Goal: Find specific page/section

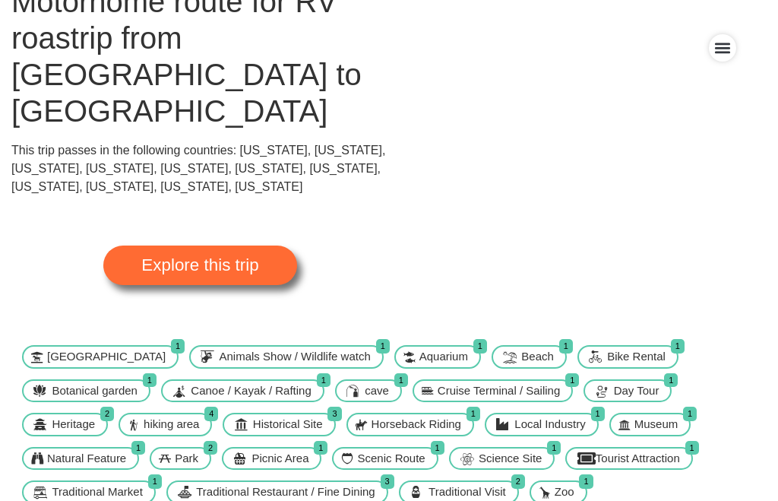
scroll to position [118, 0]
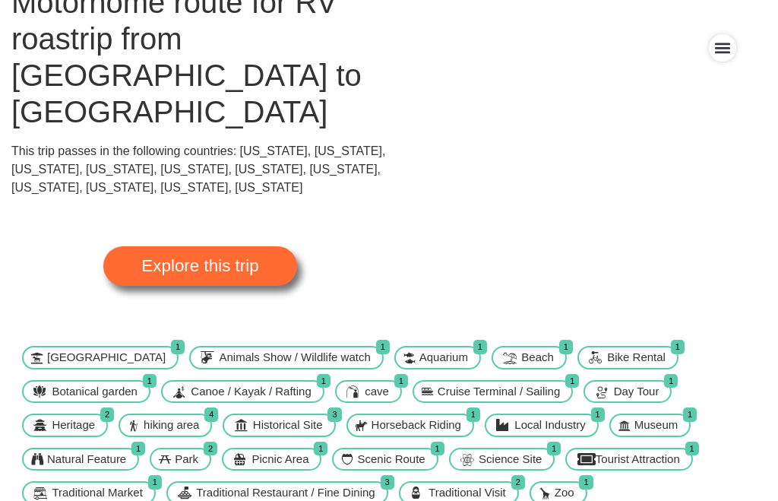
click at [239, 258] on span "Explore this trip" at bounding box center [199, 266] width 117 height 17
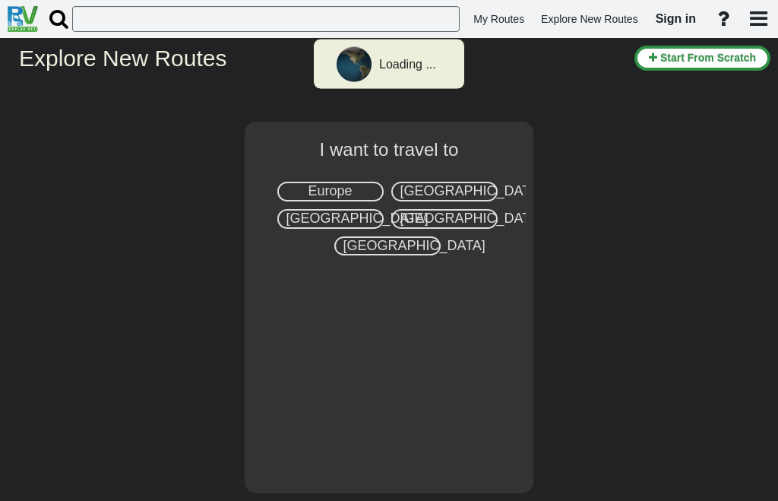
select select "number:2"
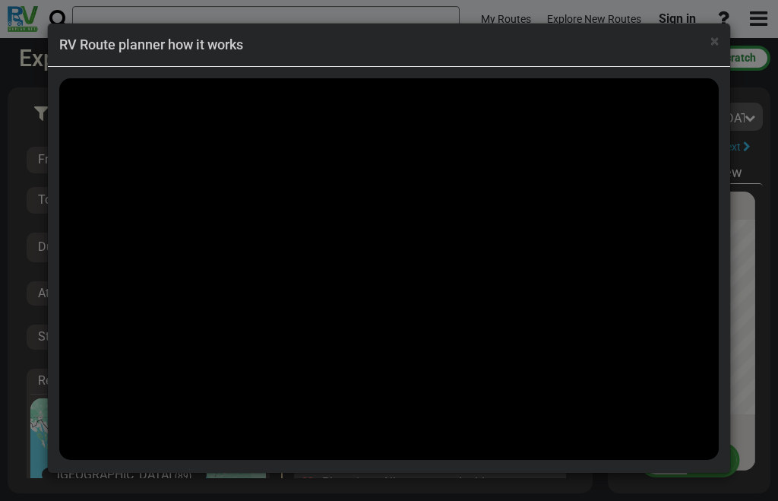
scroll to position [41328, 0]
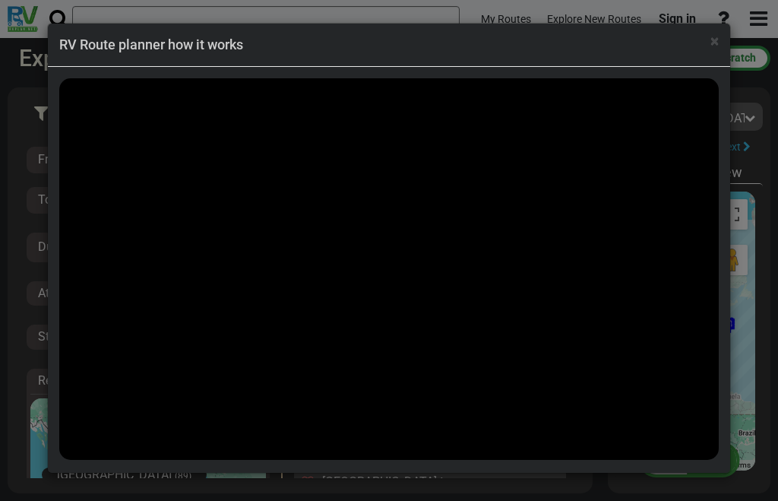
click at [717, 32] on span "×" at bounding box center [715, 41] width 8 height 18
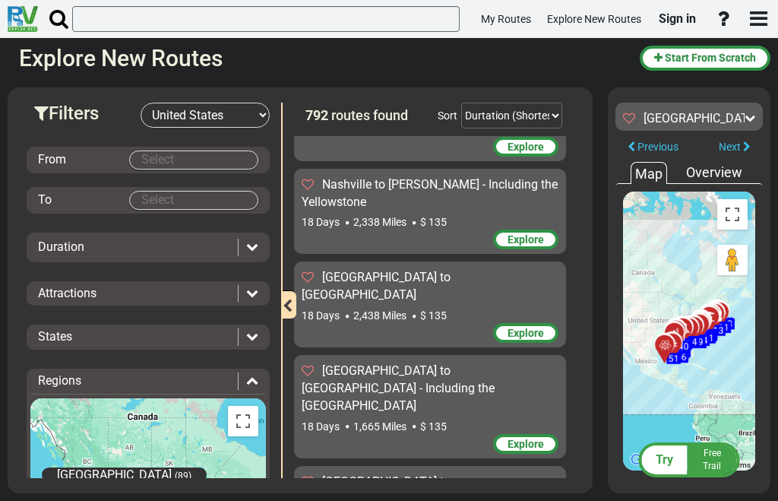
click at [203, 157] on body "My Routes Explore New Routes Sign in ×" at bounding box center [389, 250] width 778 height 501
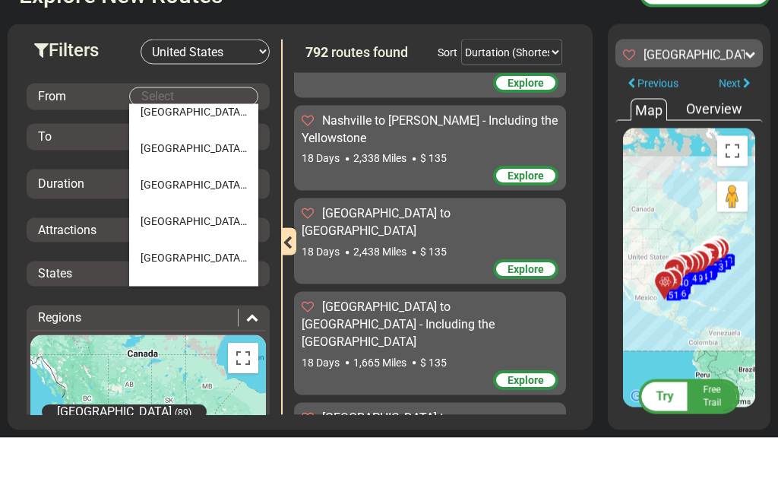
scroll to position [947, 0]
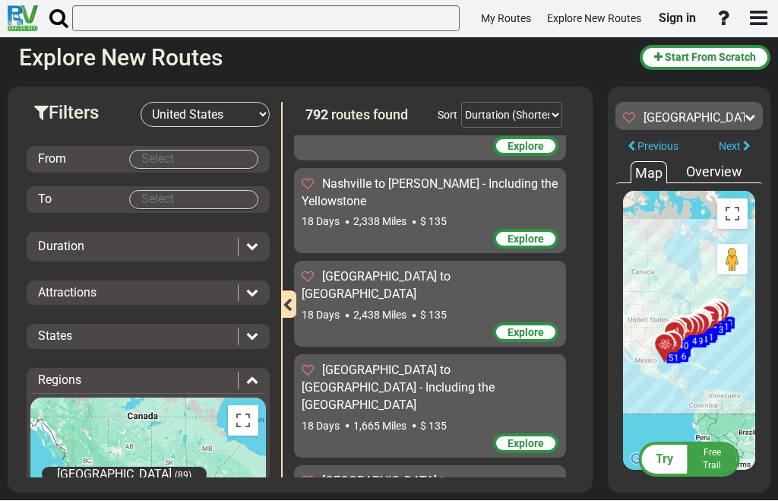
click at [160, 144] on div "From To Duration Attractions Add to bucket list:" at bounding box center [148, 386] width 243 height 516
click at [106, 144] on div "From To Duration Attractions Add to bucket list:" at bounding box center [148, 386] width 243 height 516
click at [103, 148] on div "From" at bounding box center [148, 160] width 243 height 27
click at [224, 158] on body "My Routes Explore New Routes Sign in ×" at bounding box center [389, 250] width 778 height 501
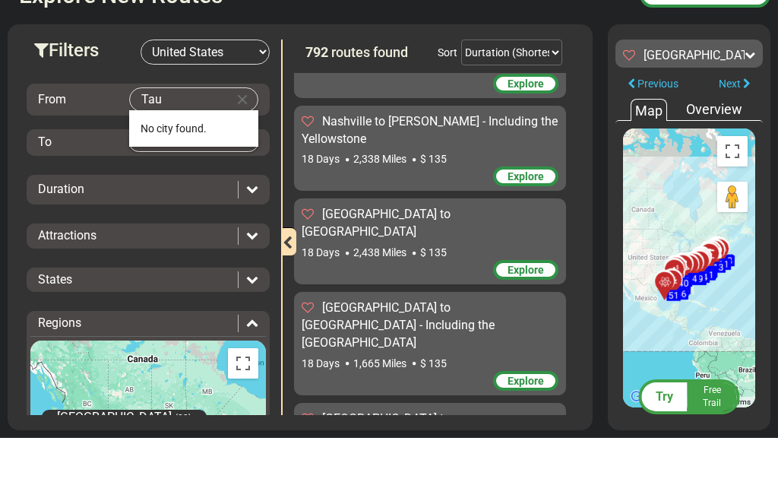
scroll to position [0, 0]
type input "T"
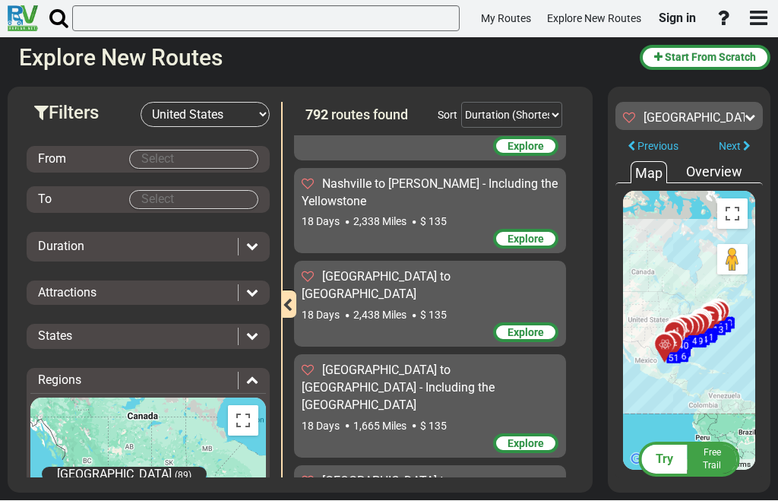
click at [192, 200] on body "My Routes Explore New Routes Sign in ×" at bounding box center [389, 250] width 778 height 501
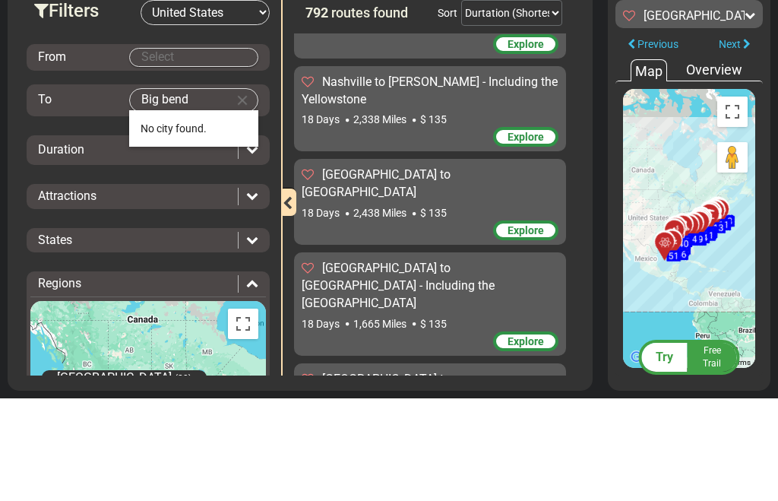
type input "Big bend"
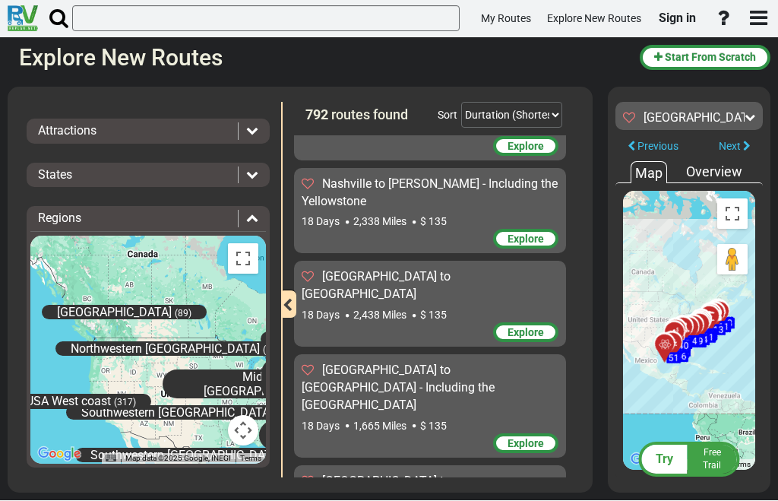
scroll to position [166, 0]
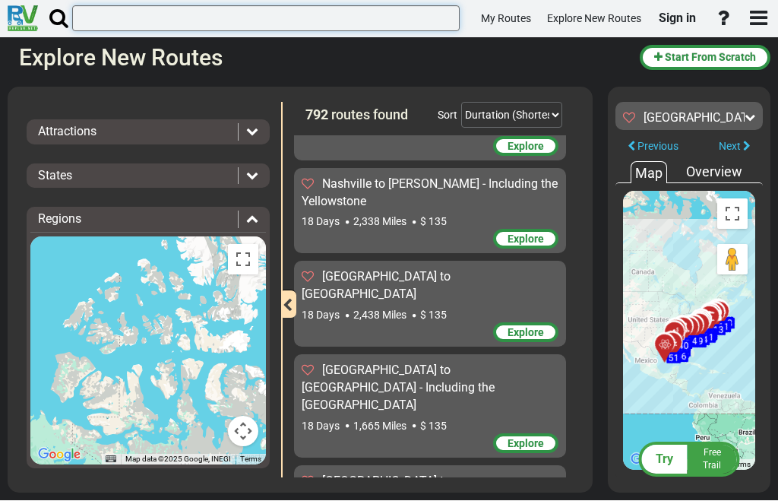
click at [231, 25] on input "text" at bounding box center [266, 19] width 388 height 26
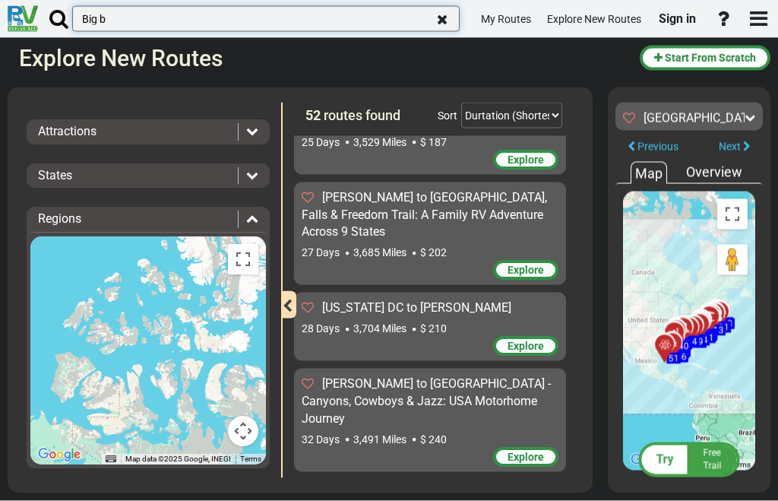
scroll to position [4306, 0]
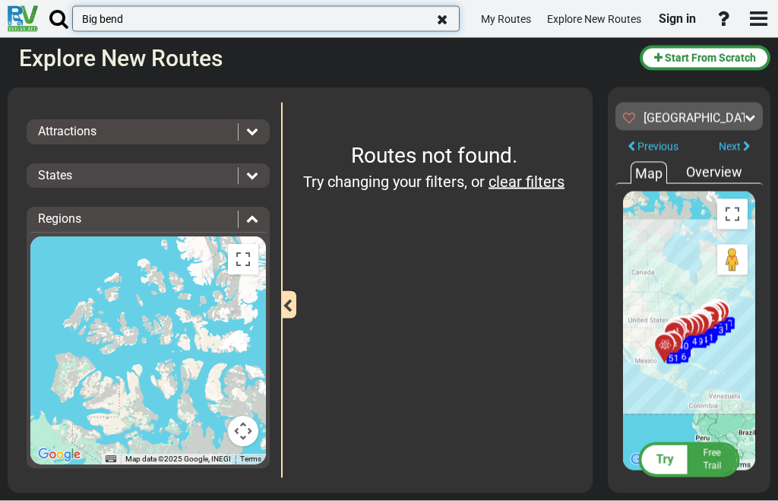
type input "Big bend"
click at [333, 12] on input "Big bend" at bounding box center [266, 19] width 388 height 26
